Goal: Navigation & Orientation: Find specific page/section

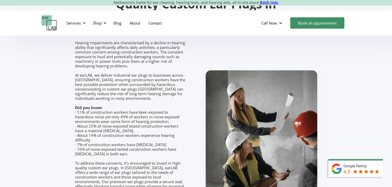
scroll to position [722, 0]
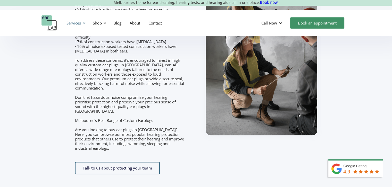
click at [77, 23] on div "Services" at bounding box center [73, 22] width 14 height 5
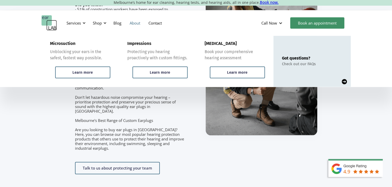
click at [135, 23] on link "About" at bounding box center [135, 22] width 19 height 15
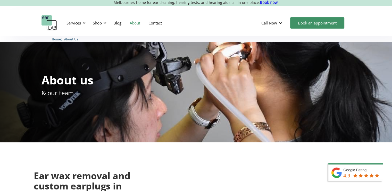
click at [49, 24] on img "home" at bounding box center [48, 22] width 15 height 15
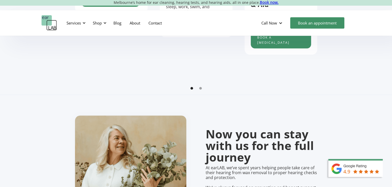
scroll to position [309, 0]
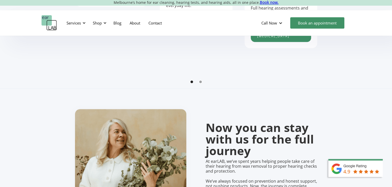
click at [201, 83] on div "Show slide 2 of 2" at bounding box center [200, 82] width 3 height 3
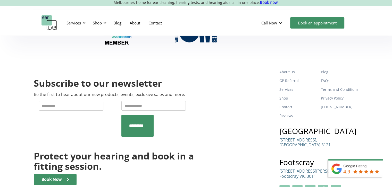
scroll to position [1716, 0]
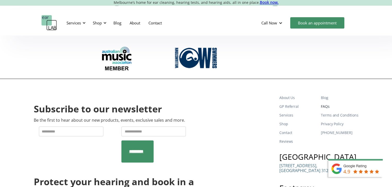
click at [327, 102] on link "FAQs" at bounding box center [339, 106] width 37 height 9
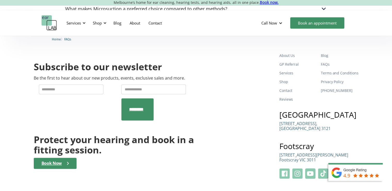
scroll to position [464, 0]
